Goal: Information Seeking & Learning: Learn about a topic

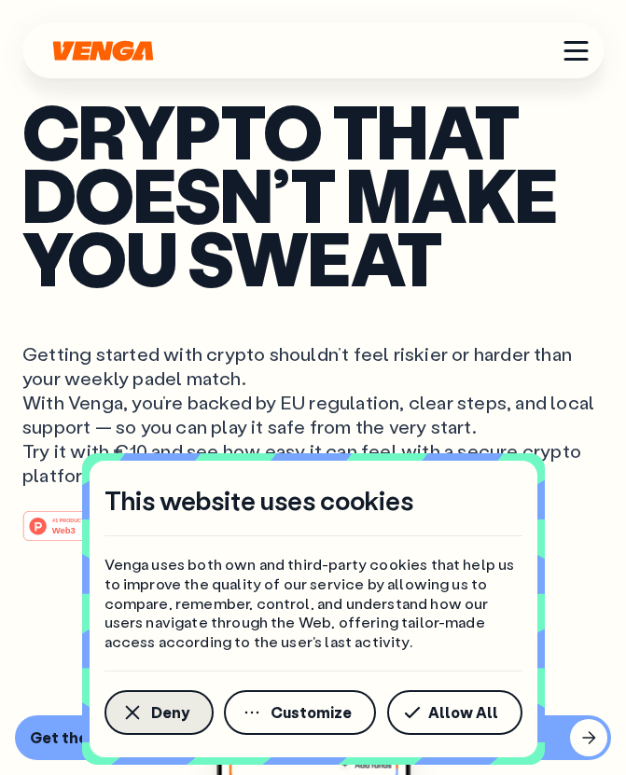
click at [127, 710] on icon "button" at bounding box center [132, 713] width 22 height 22
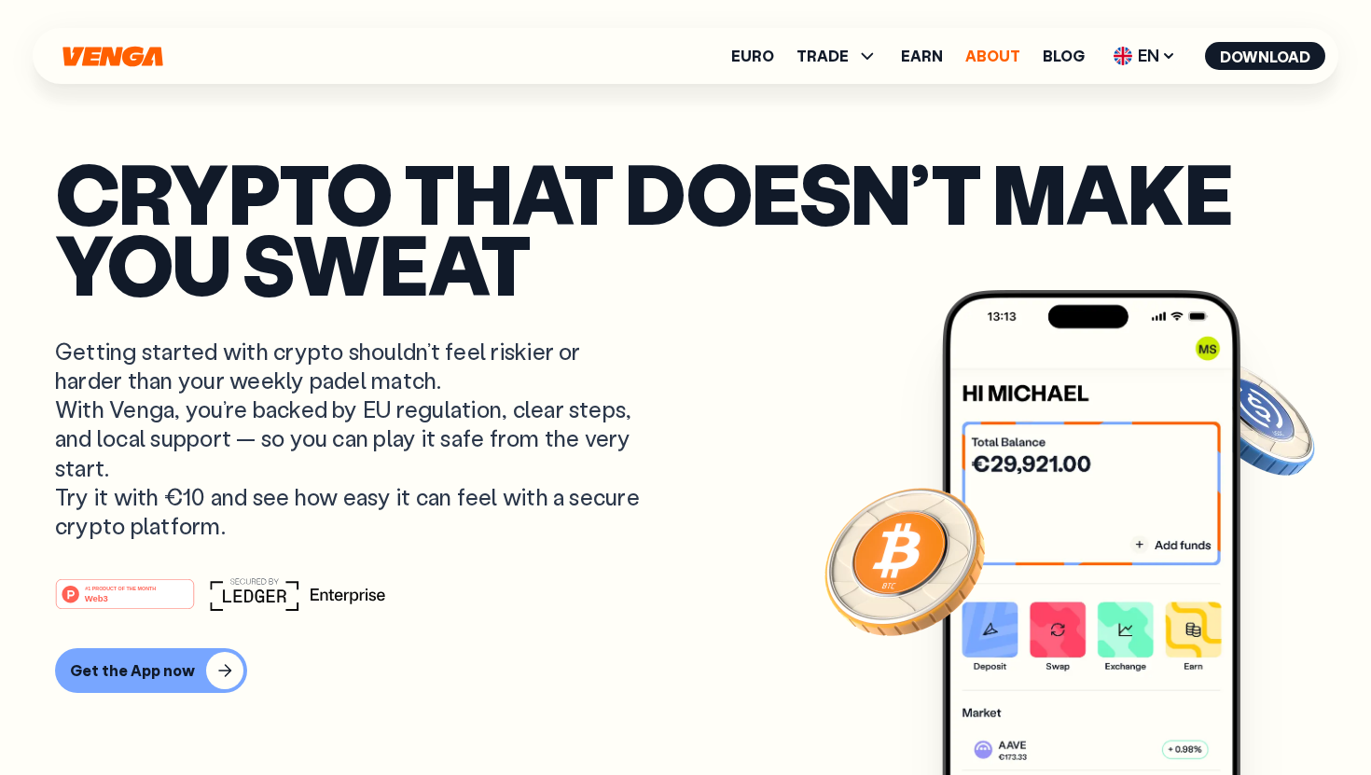
click at [625, 56] on link "About" at bounding box center [993, 56] width 55 height 15
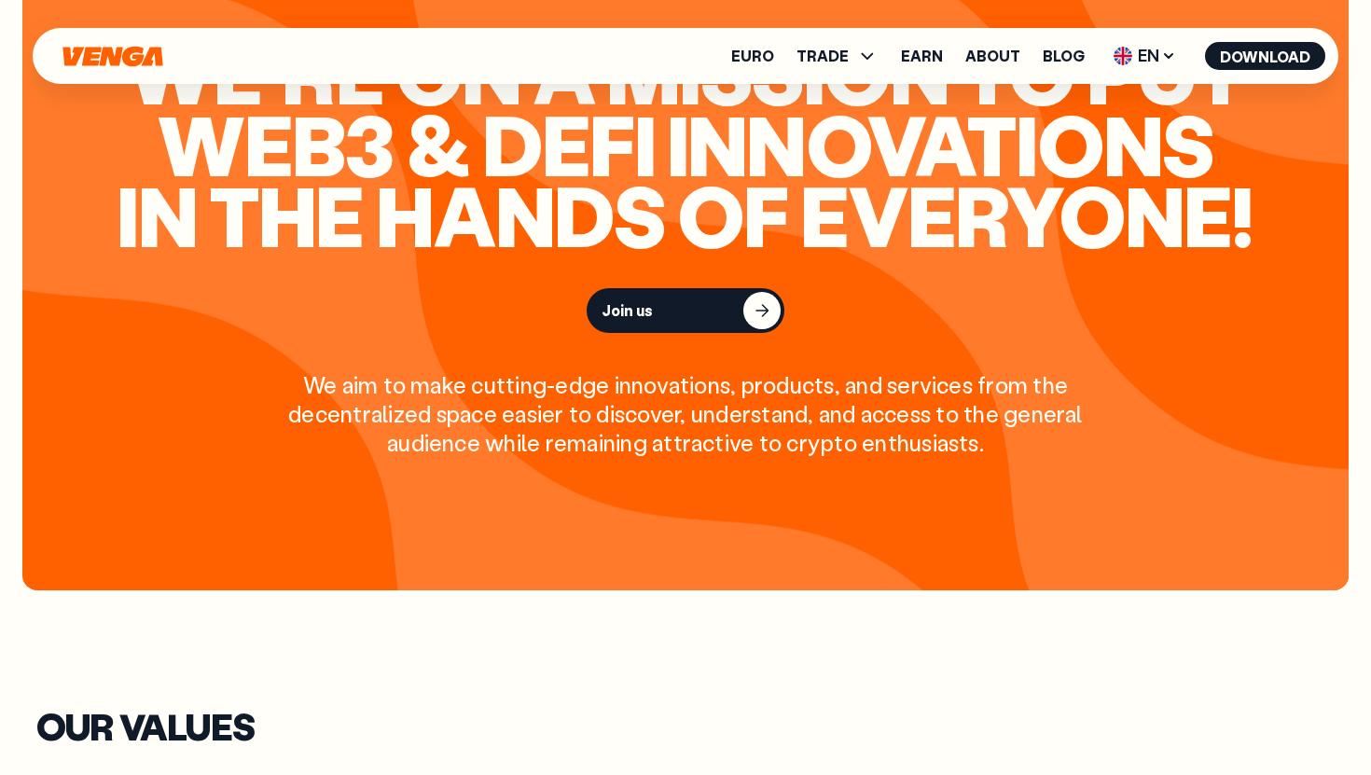
scroll to position [2065, 0]
